Goal: Task Accomplishment & Management: Manage account settings

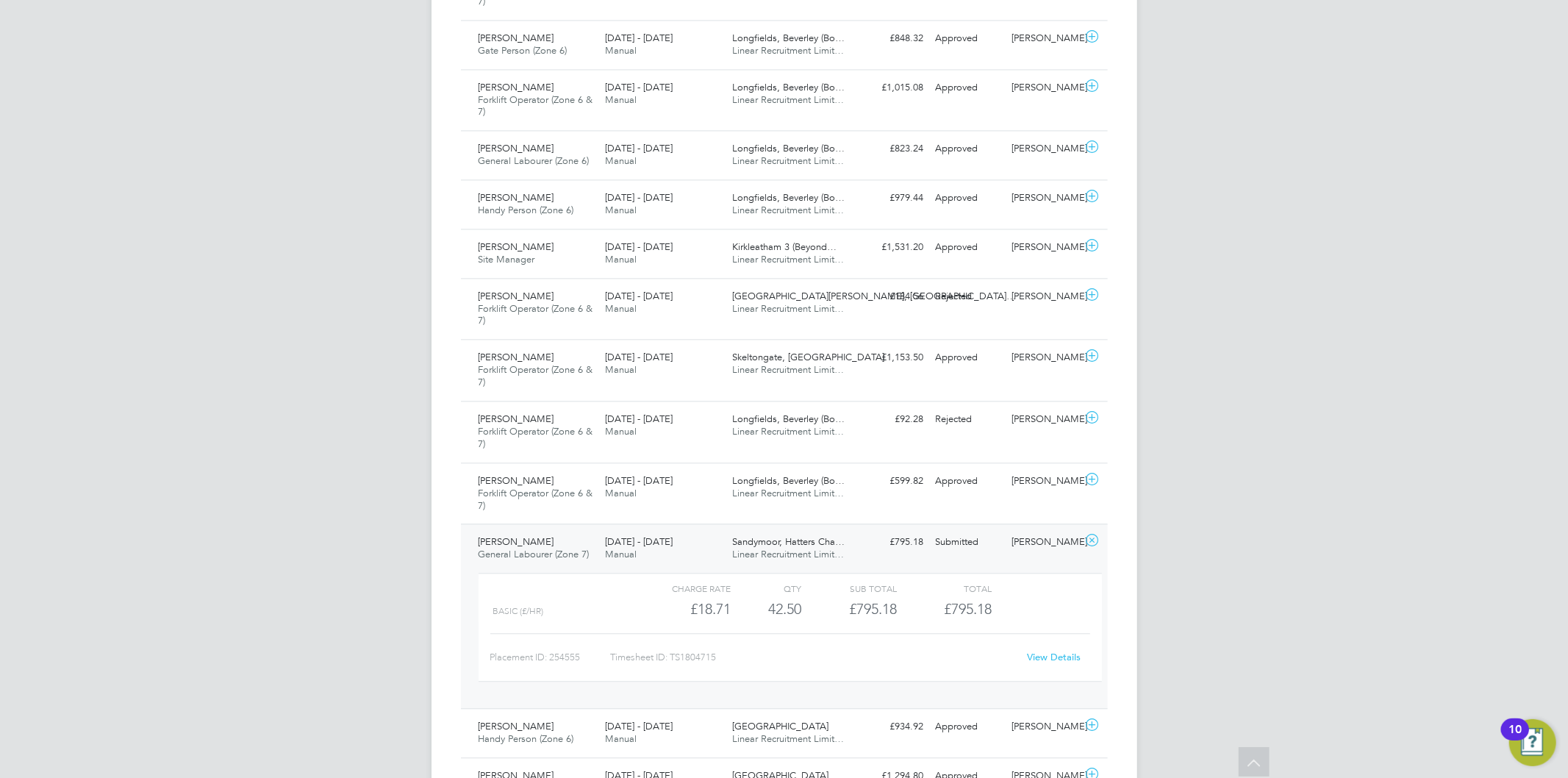
click at [1096, 546] on icon at bounding box center [1092, 540] width 18 height 12
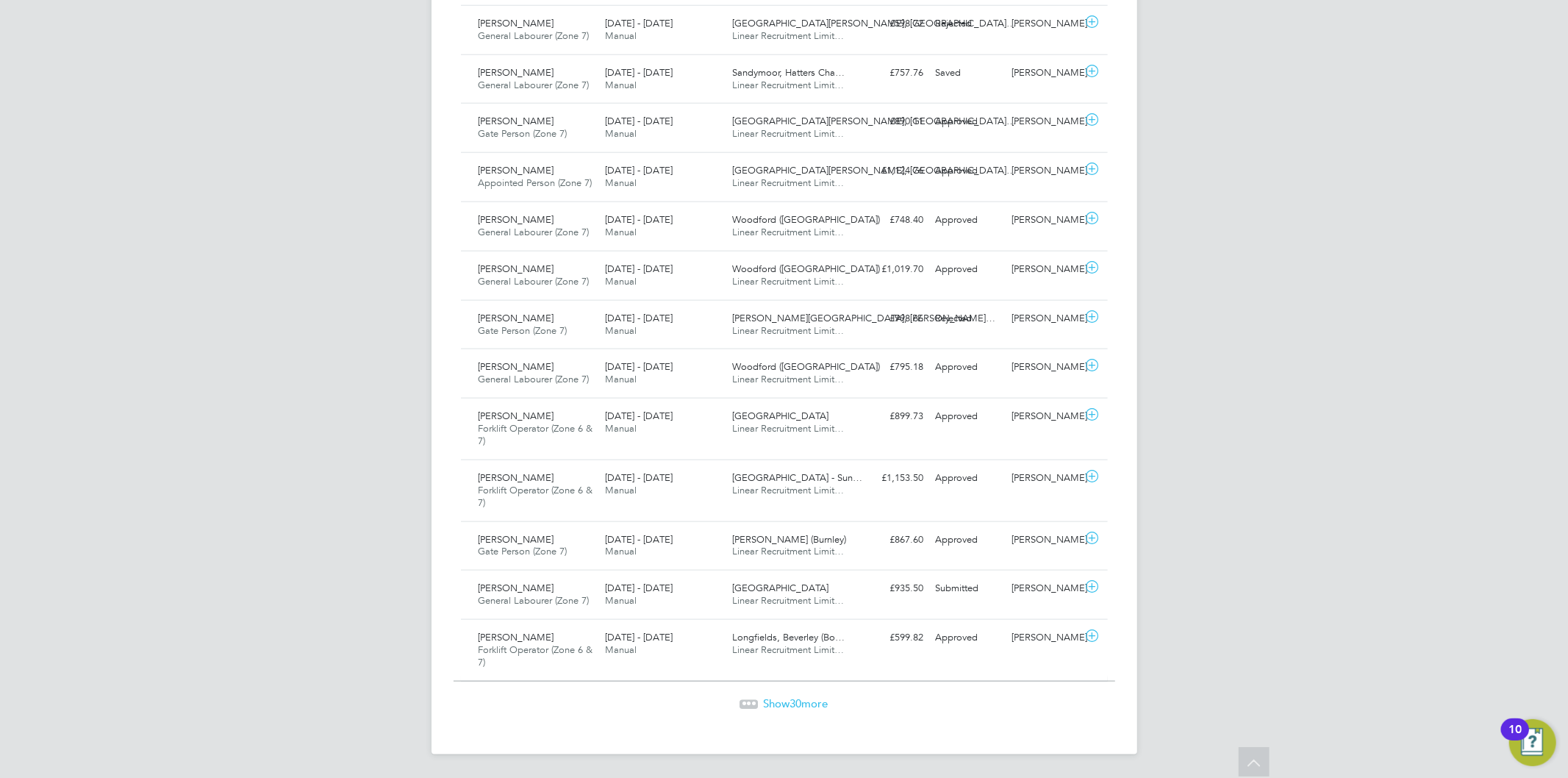
click at [801, 708] on span "30" at bounding box center [796, 703] width 12 height 14
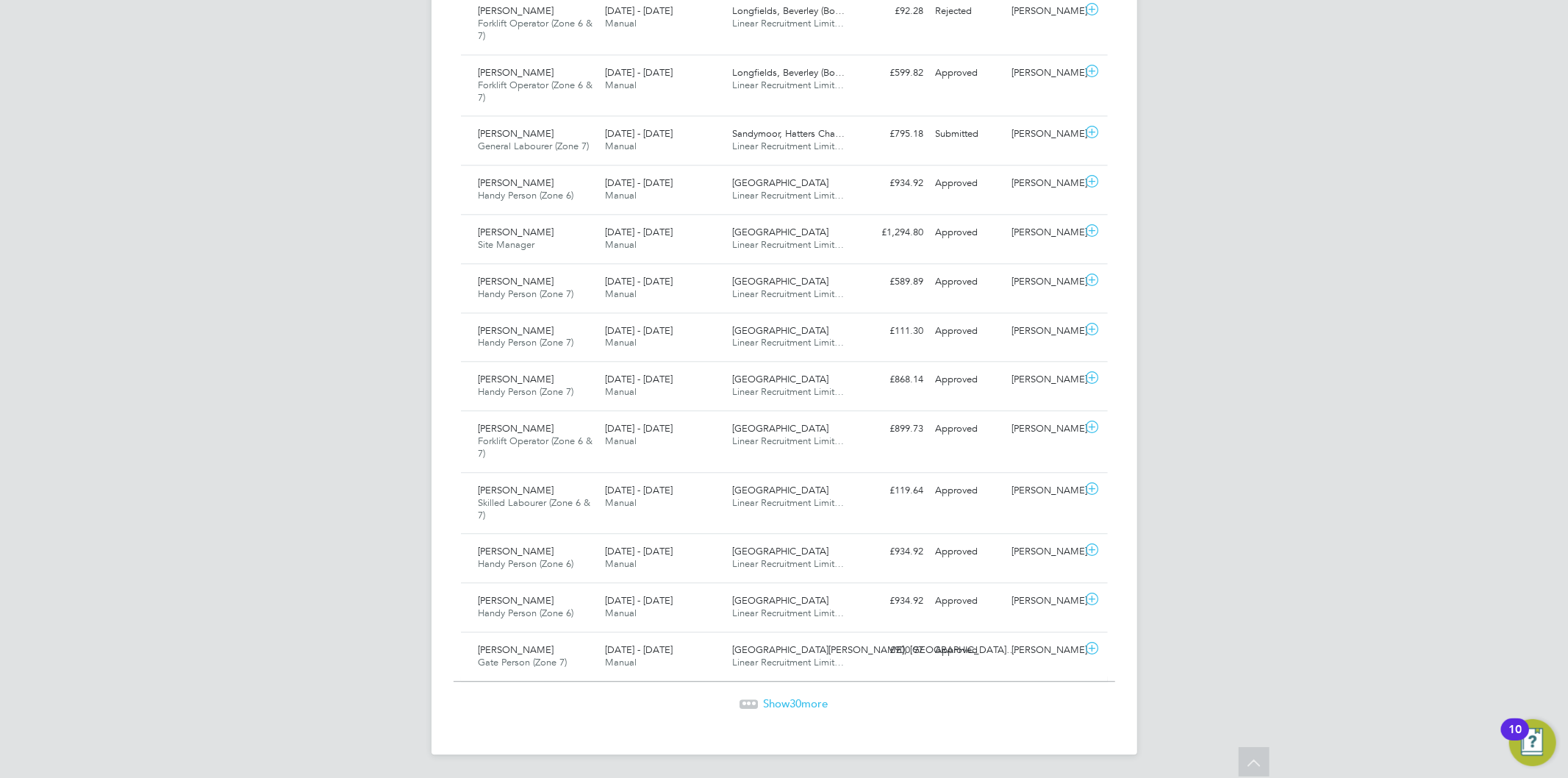
click at [813, 701] on span "Show 30 more" at bounding box center [795, 703] width 65 height 14
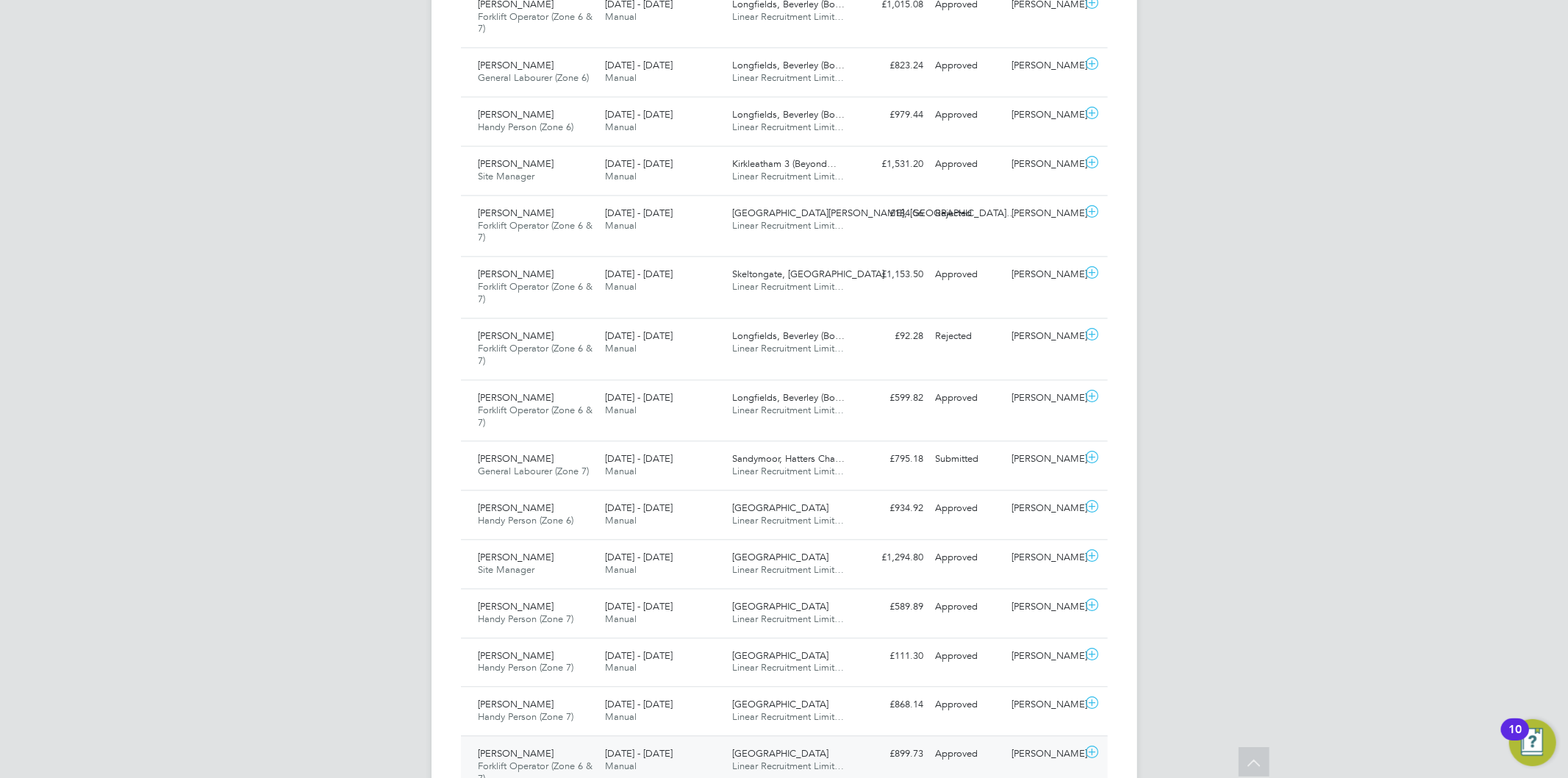
click at [503, 770] on span "Forklift Operator (Zone 6 & 7)" at bounding box center [535, 772] width 114 height 25
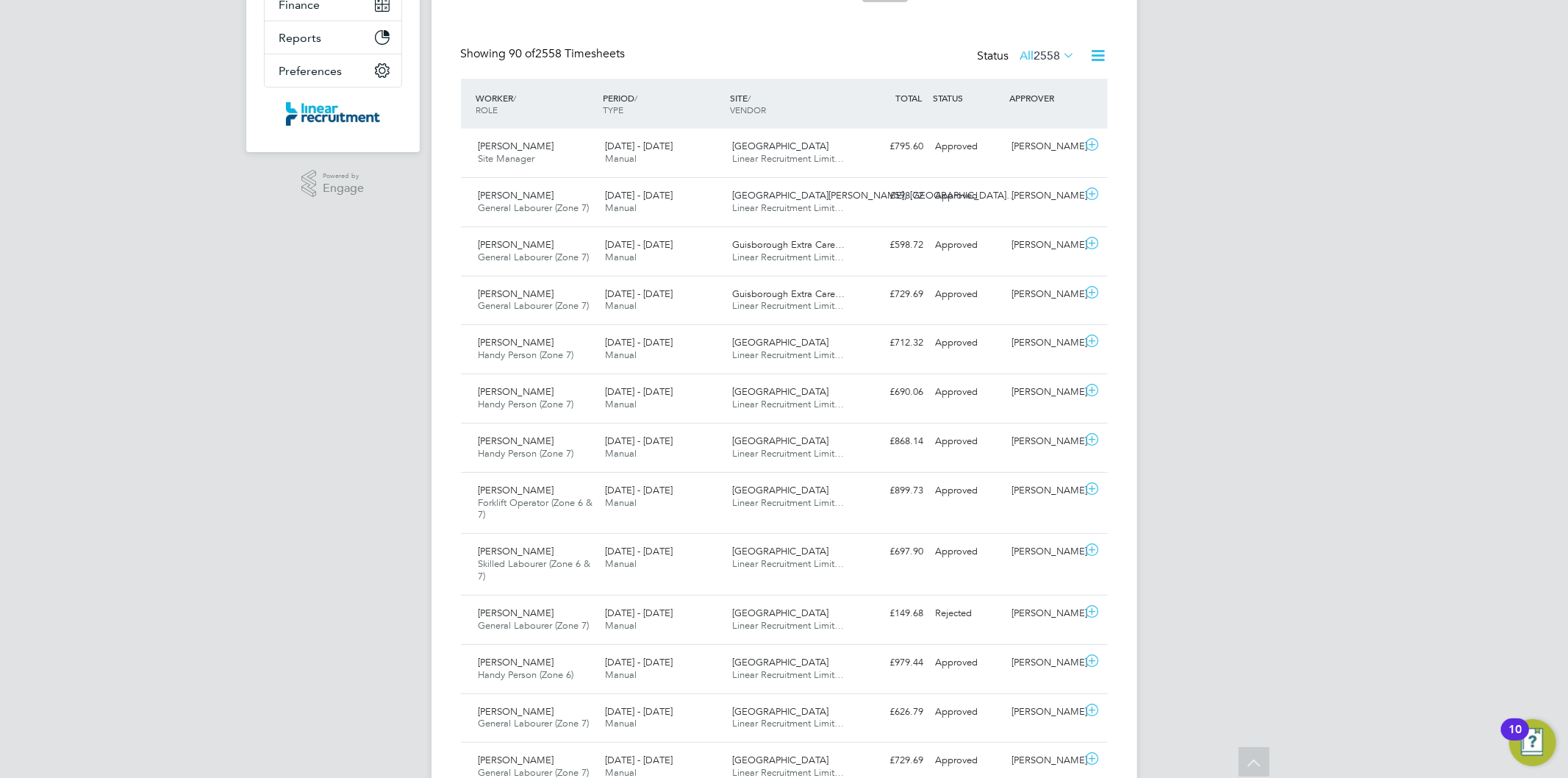
scroll to position [273, 0]
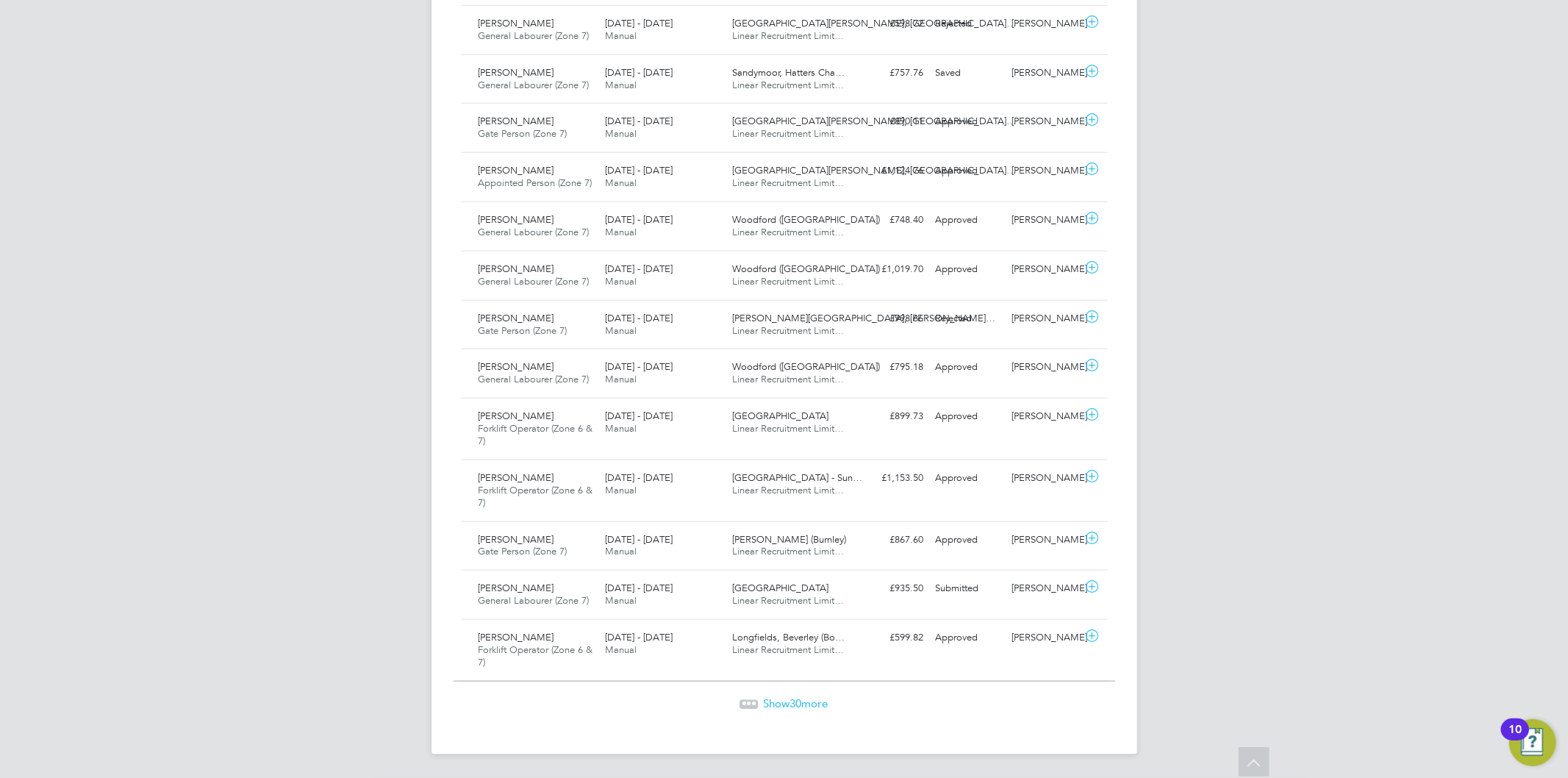
click at [821, 701] on span "Show 30 more" at bounding box center [795, 703] width 65 height 14
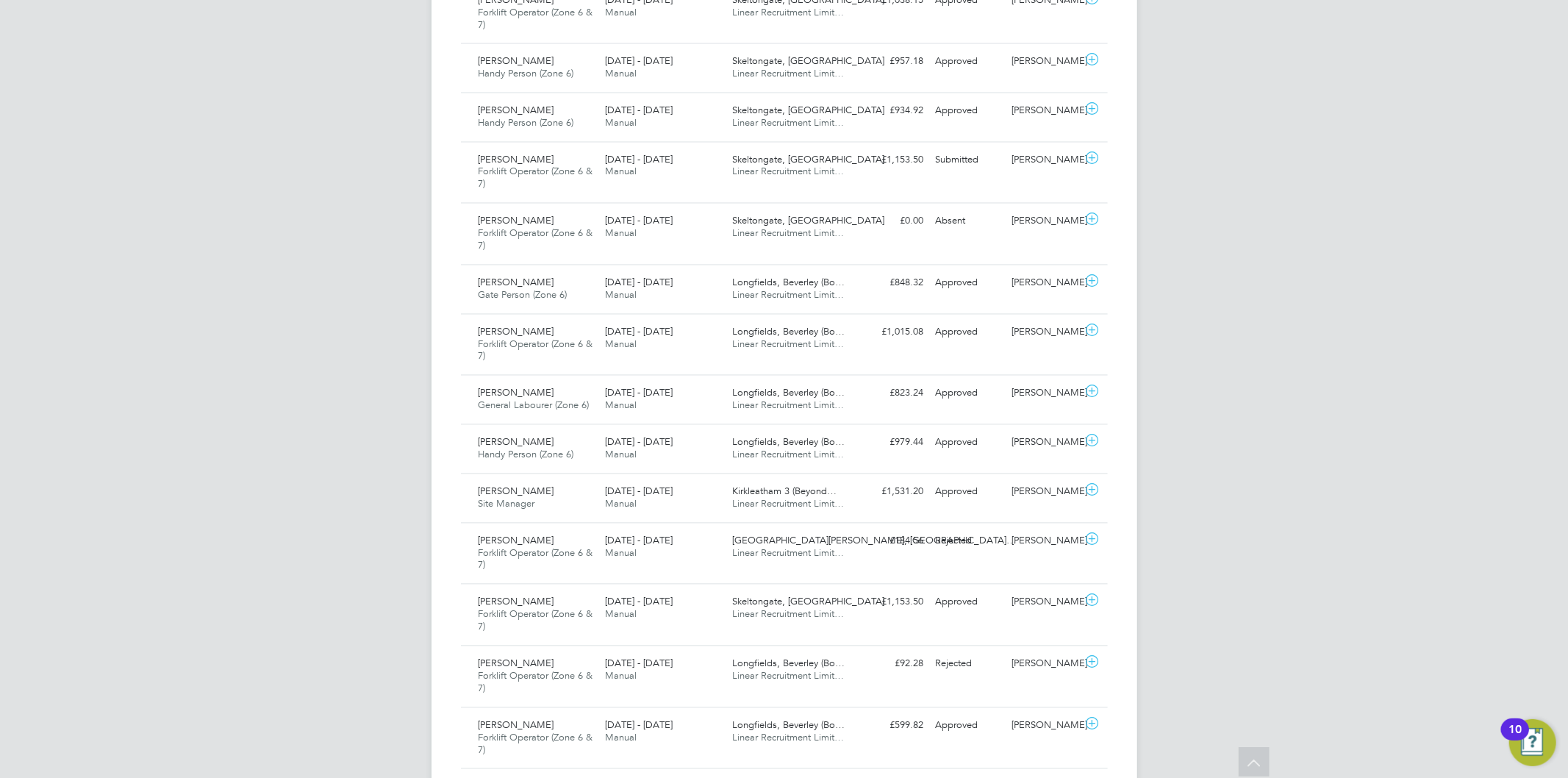
scroll to position [2314, 0]
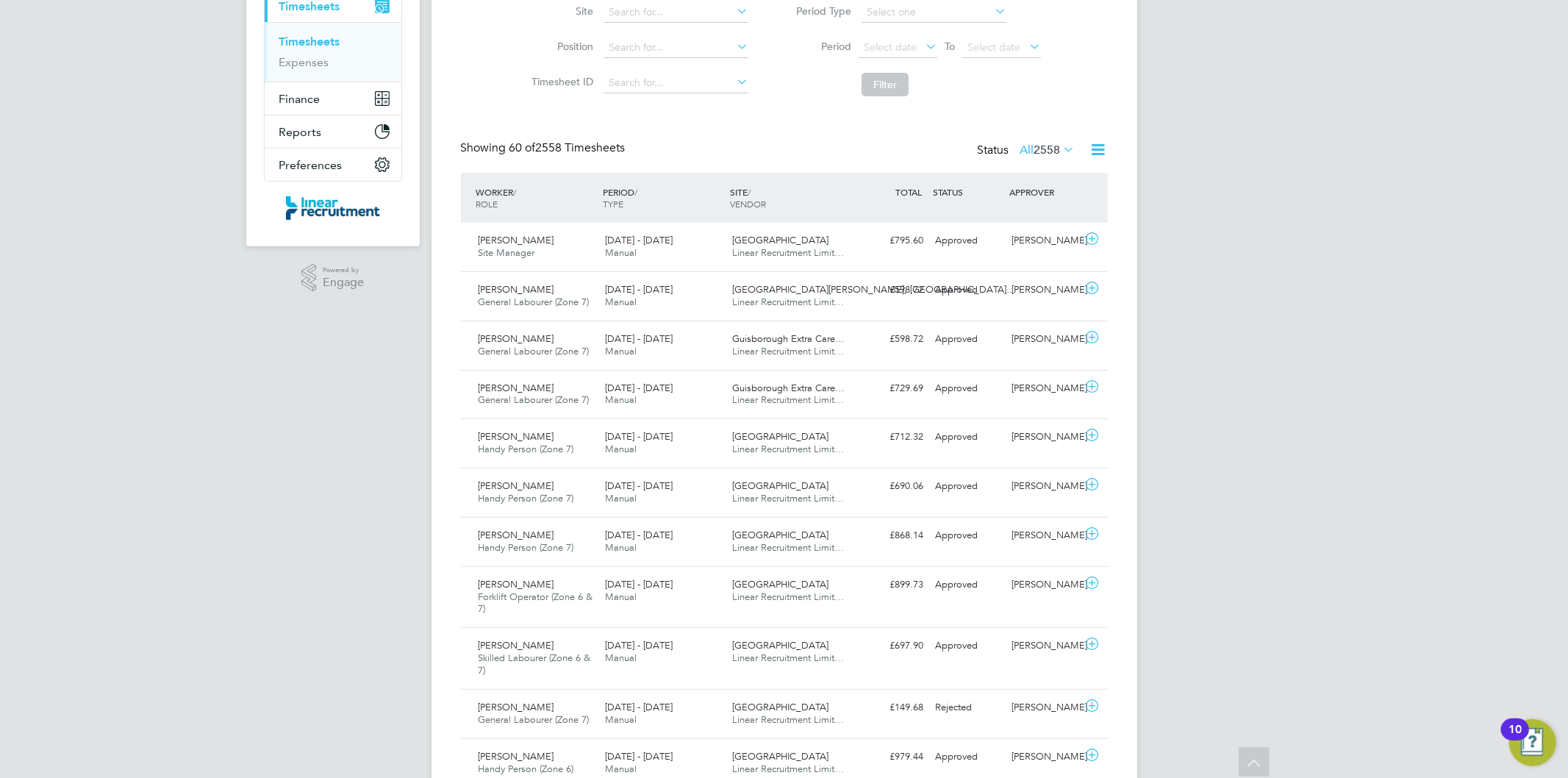
scroll to position [22, 0]
